Goal: Transaction & Acquisition: Book appointment/travel/reservation

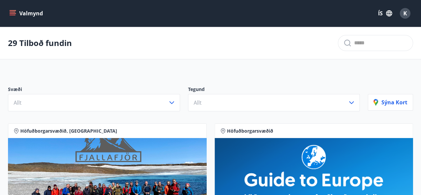
scroll to position [13, 0]
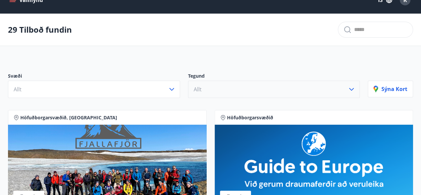
click at [353, 92] on icon "button" at bounding box center [352, 89] width 8 height 8
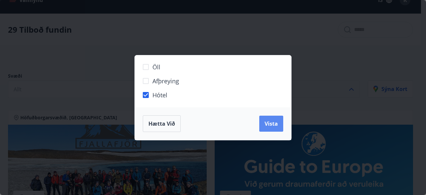
click at [273, 122] on span "Vista" at bounding box center [271, 123] width 13 height 7
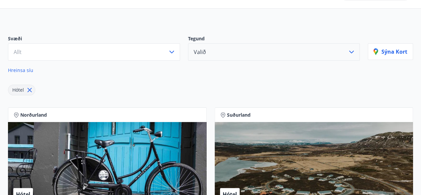
scroll to position [70, 0]
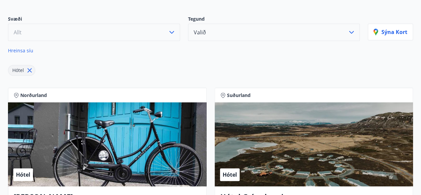
click at [174, 32] on icon "button" at bounding box center [172, 32] width 8 height 8
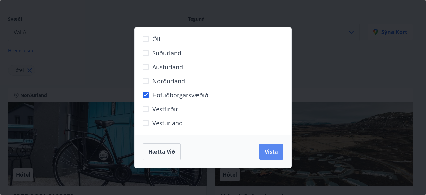
click at [268, 152] on span "Vista" at bounding box center [271, 151] width 13 height 7
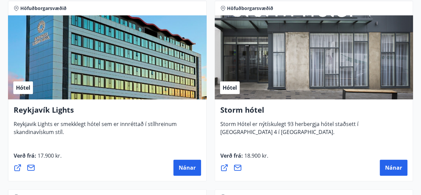
scroll to position [155, 0]
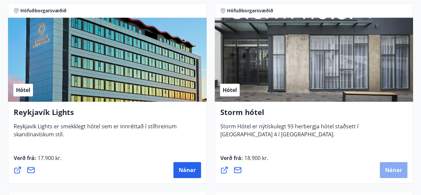
click at [390, 171] on span "Nánar" at bounding box center [393, 169] width 17 height 7
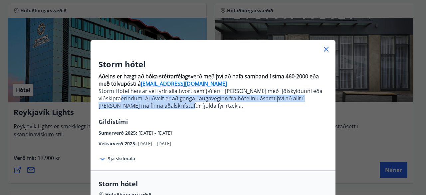
drag, startPoint x: 143, startPoint y: 98, endPoint x: 179, endPoint y: 108, distance: 37.3
click at [179, 108] on p "Storm Hótel hentar vel fyrir alla hvort sem þú ert í [PERSON_NAME] með fjölskyl…" at bounding box center [213, 98] width 229 height 22
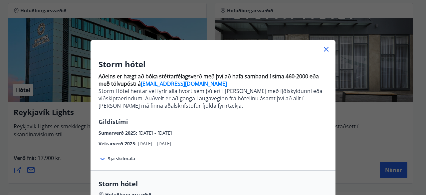
click at [3, 128] on div "Storm hótel Aðeins er hægt að bóka stéttarfélagsverð með því að hafa samband í …" at bounding box center [213, 97] width 426 height 195
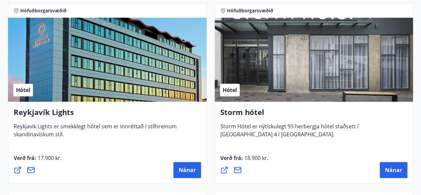
click at [111, 136] on div "Reykjavík Lights Reykjavik Lights er smekklegt hótel sem er innréttað í stílhre…" at bounding box center [108, 122] width 188 height 31
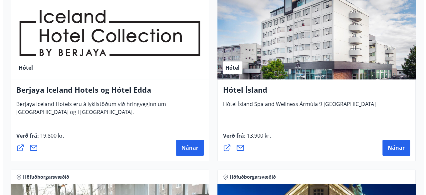
scroll to position [368, 0]
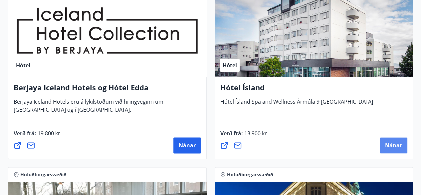
click at [386, 147] on span "Nánar" at bounding box center [393, 145] width 17 height 7
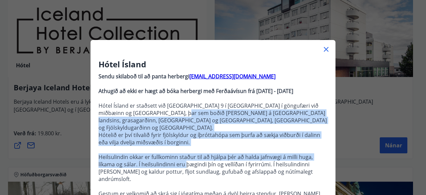
drag, startPoint x: 161, startPoint y: 112, endPoint x: 183, endPoint y: 157, distance: 50.1
click at [183, 157] on p "Sendu skilaboð til að panta herbergi [EMAIL_ADDRESS][DOMAIN_NAME] Athugið að ek…" at bounding box center [213, 196] width 229 height 252
click at [183, 157] on p "Heilsulindin okkar er fullkominn staður til að hjálpa þér að halda jafnvægi á m…" at bounding box center [213, 167] width 229 height 29
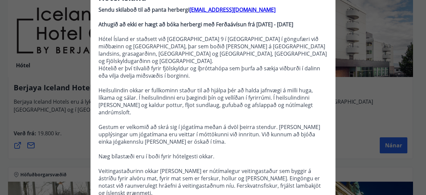
scroll to position [0, 0]
